Goal: Information Seeking & Learning: Learn about a topic

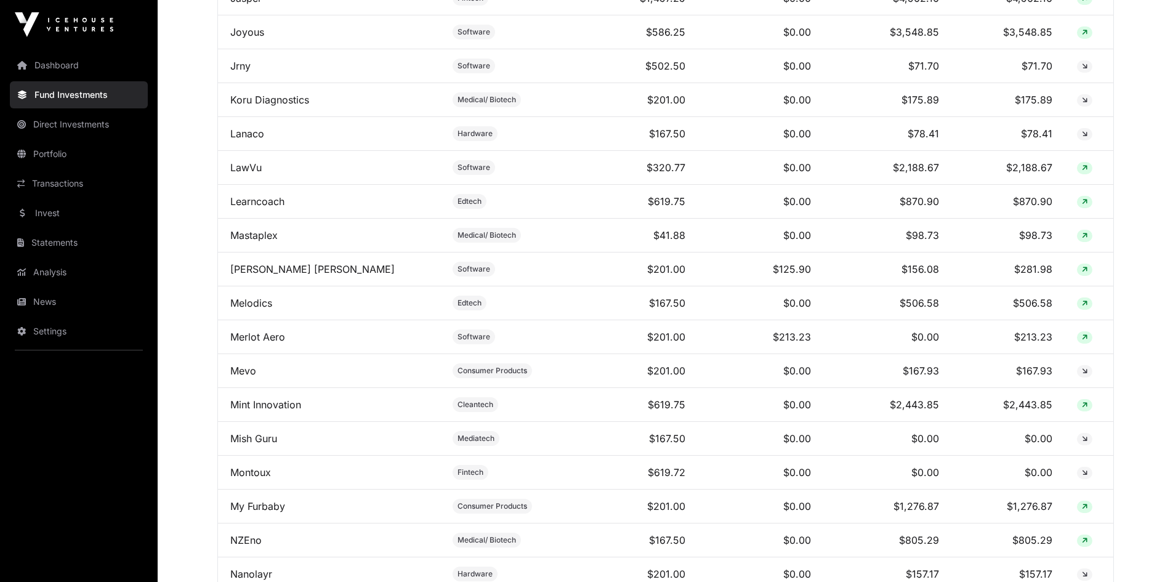
scroll to position [2148, 0]
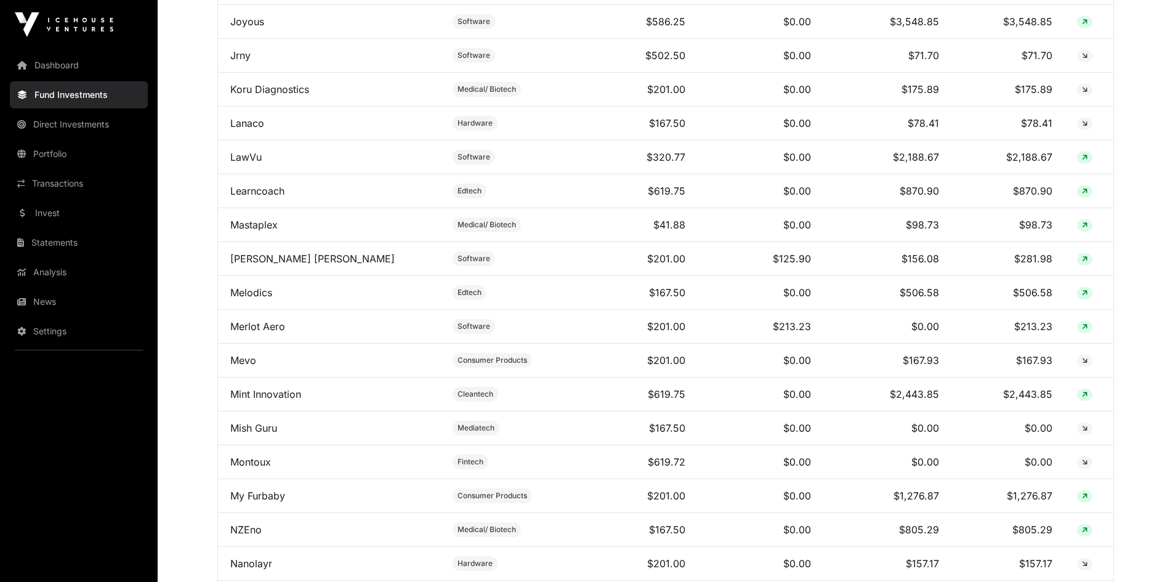
click at [243, 264] on link "[PERSON_NAME] [PERSON_NAME]" at bounding box center [312, 258] width 164 height 12
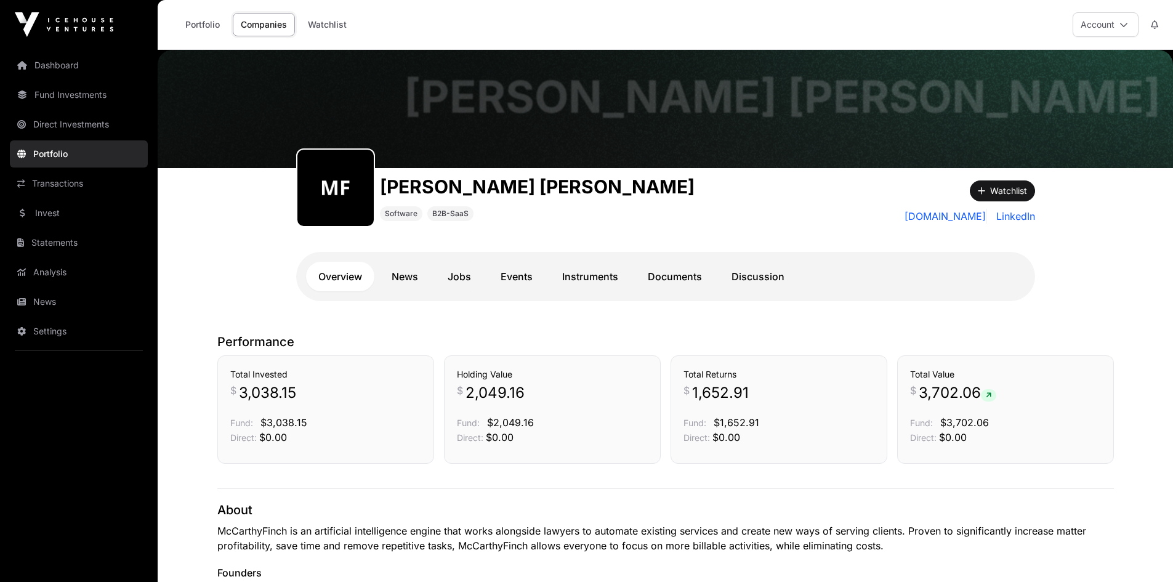
click at [681, 281] on link "Documents" at bounding box center [674, 277] width 79 height 30
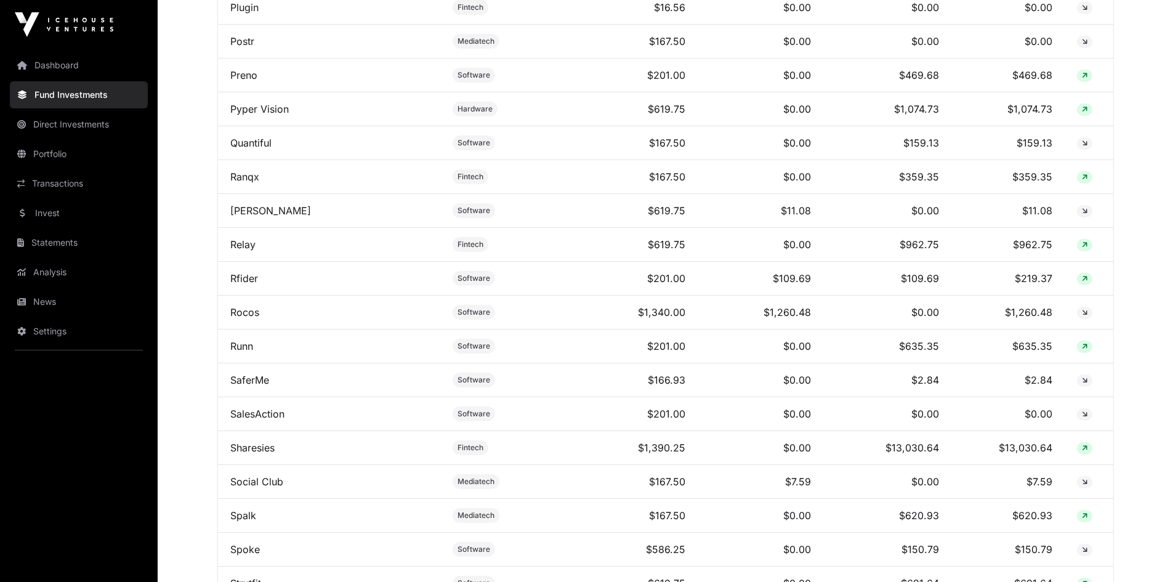
scroll to position [2956, 0]
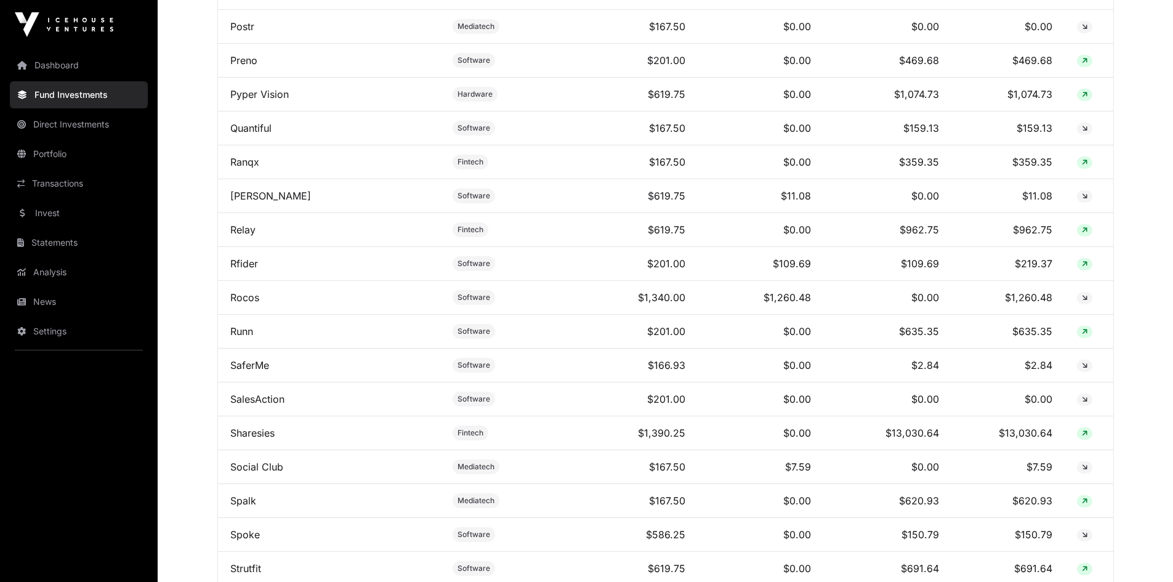
click at [250, 439] on link "Sharesies" at bounding box center [252, 433] width 44 height 12
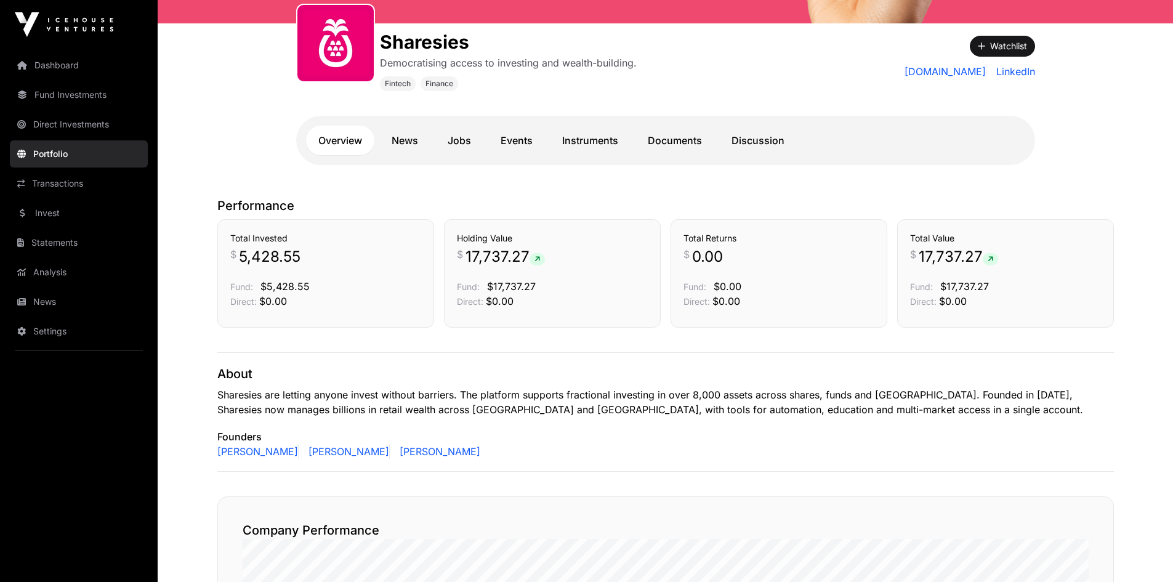
scroll to position [185, 0]
click at [681, 146] on link "Documents" at bounding box center [674, 140] width 79 height 30
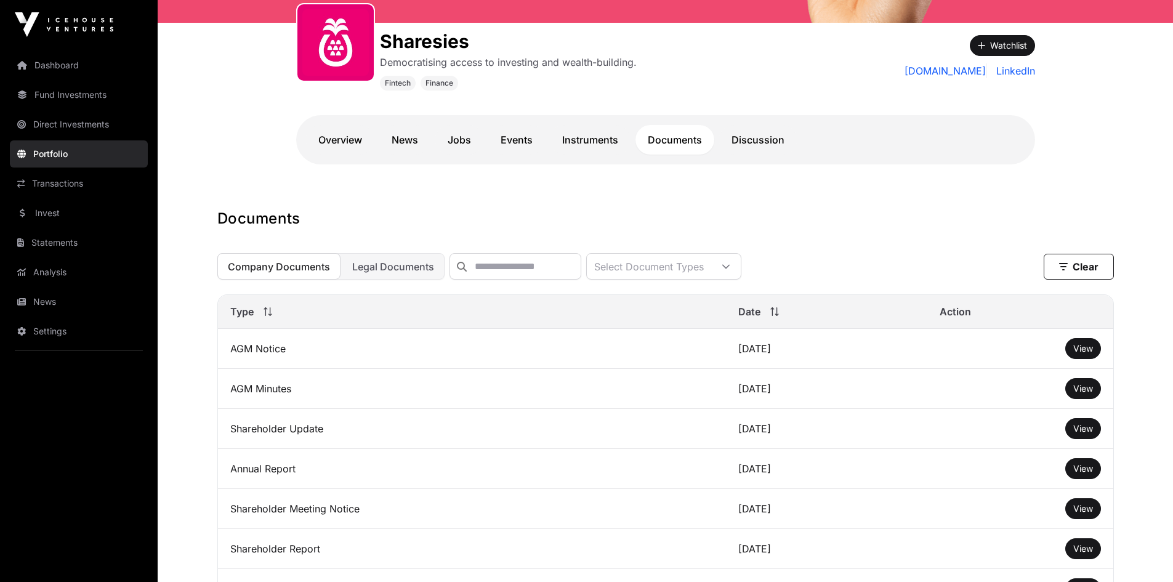
scroll to position [246, 0]
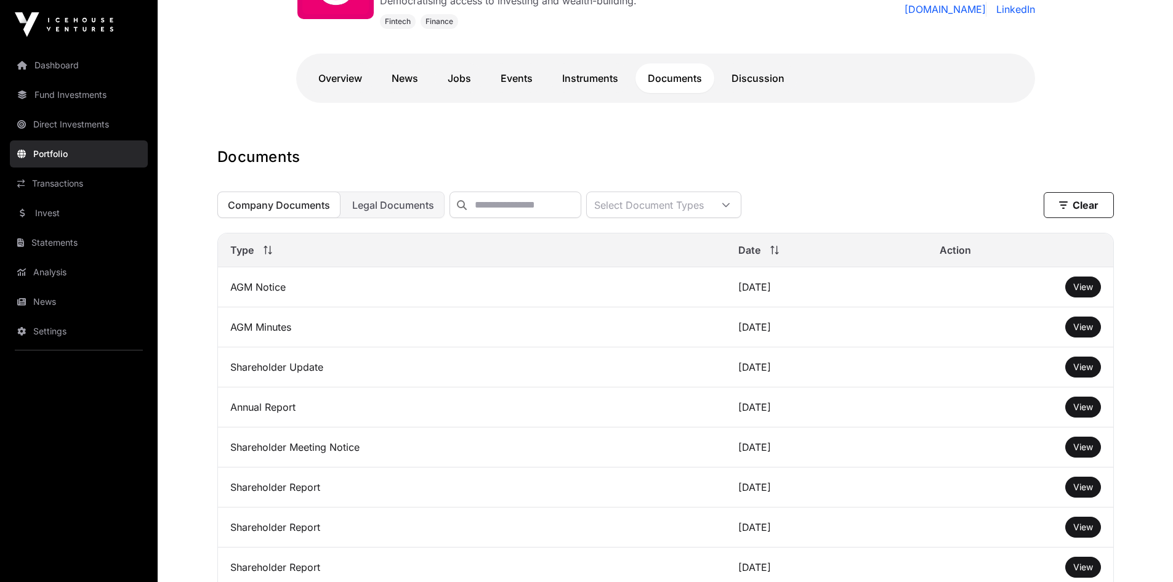
scroll to position [185, 0]
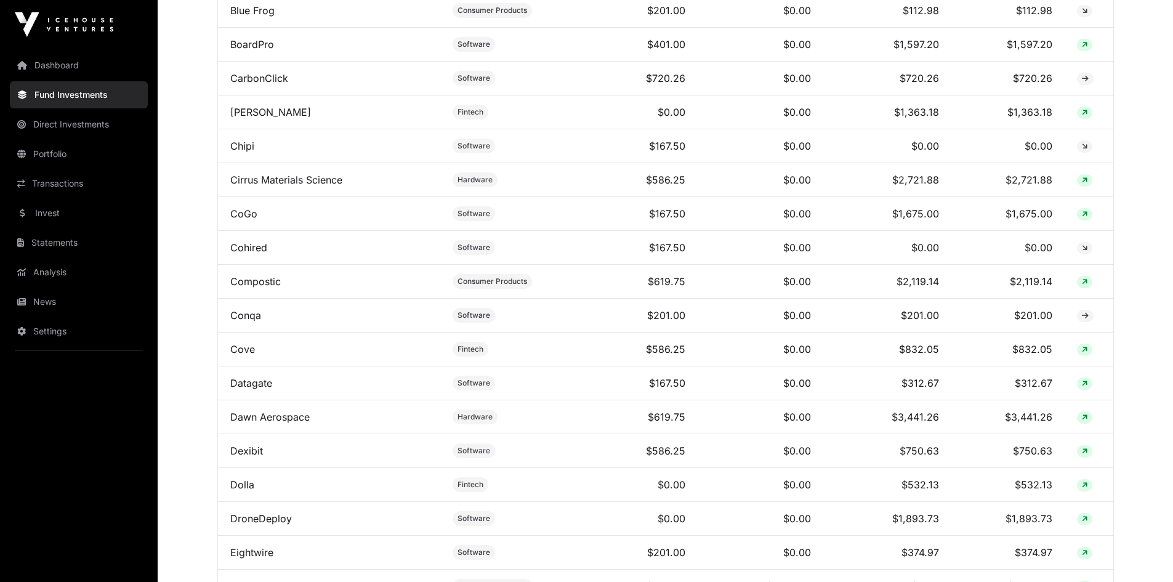
scroll to position [1170, 0]
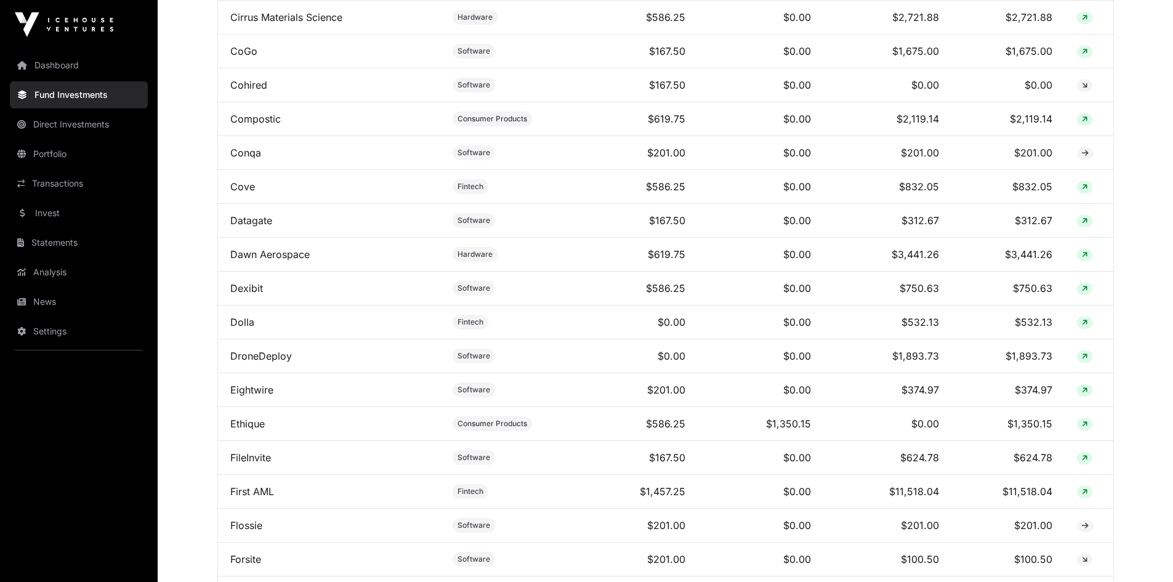
click at [231, 294] on link "Dexibit" at bounding box center [246, 288] width 33 height 12
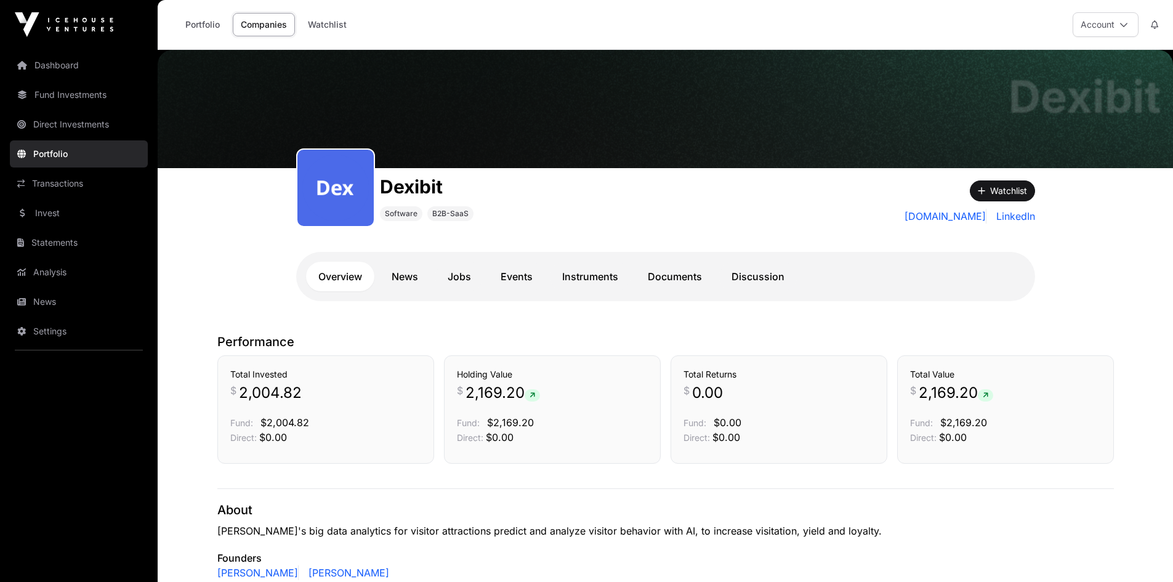
click at [671, 275] on link "Documents" at bounding box center [674, 277] width 79 height 30
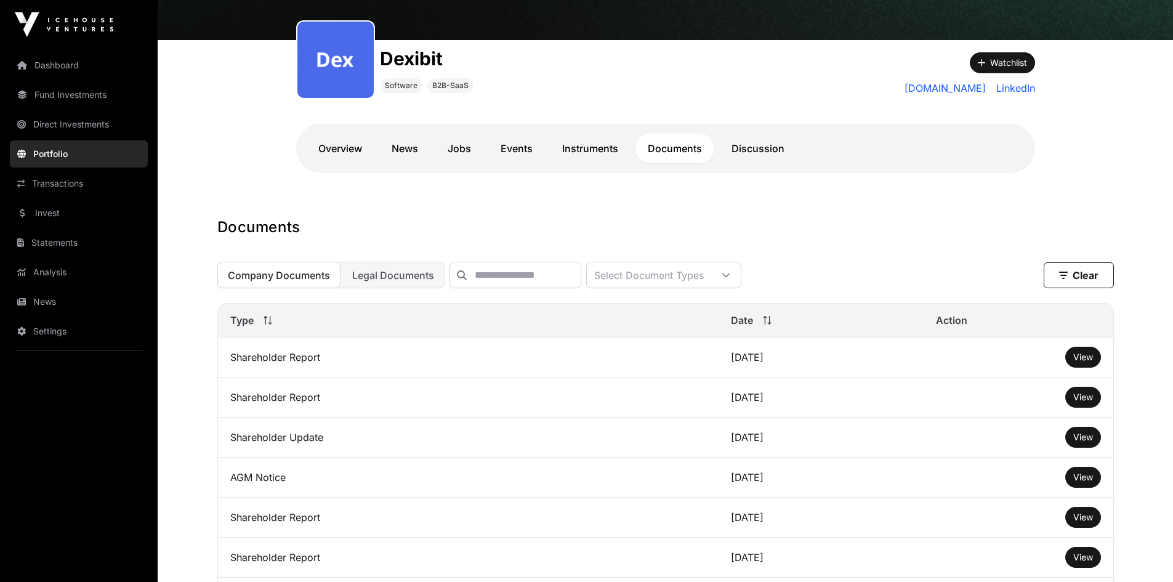
scroll to position [308, 0]
